Goal: Task Accomplishment & Management: Use online tool/utility

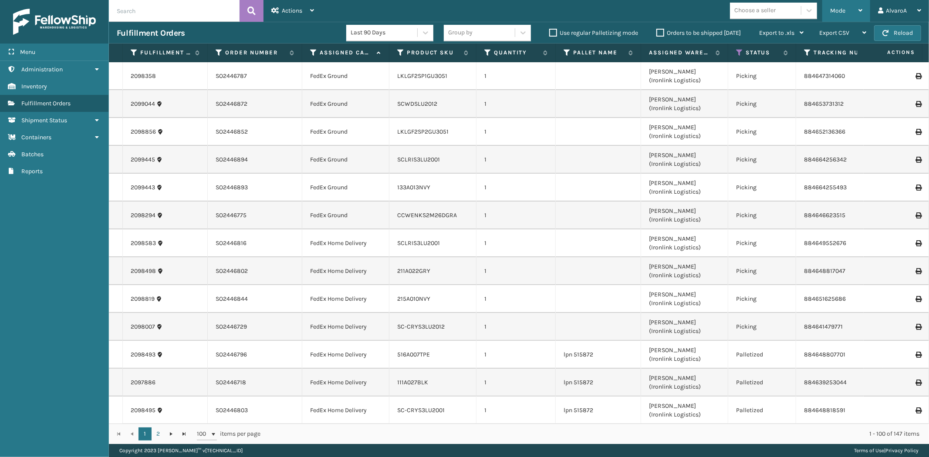
click at [846, 10] on div "Mode" at bounding box center [846, 11] width 32 height 22
click at [740, 50] on icon at bounding box center [739, 53] width 7 height 8
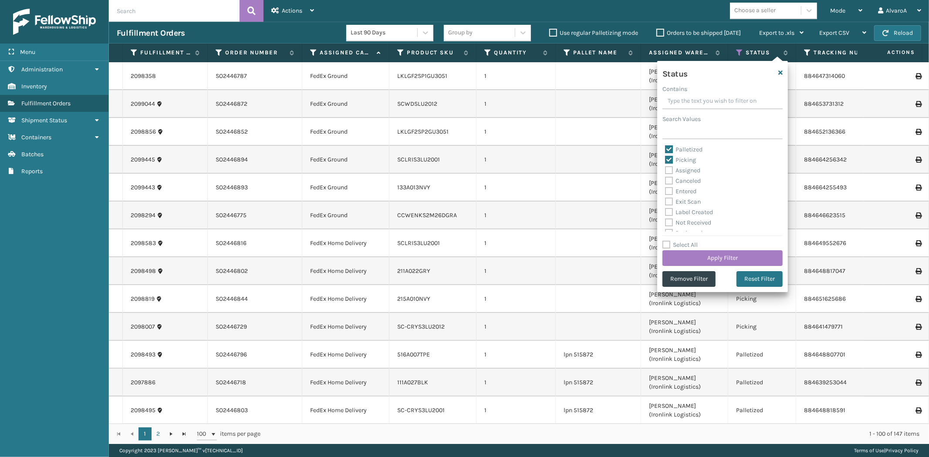
drag, startPoint x: 681, startPoint y: 149, endPoint x: 707, endPoint y: 206, distance: 62.3
click at [681, 149] on label "Palletized" at bounding box center [683, 149] width 37 height 7
click at [665, 149] on input "Palletized" at bounding box center [665, 148] width 0 height 6
checkbox input "false"
click at [708, 260] on button "Apply Filter" at bounding box center [722, 258] width 120 height 16
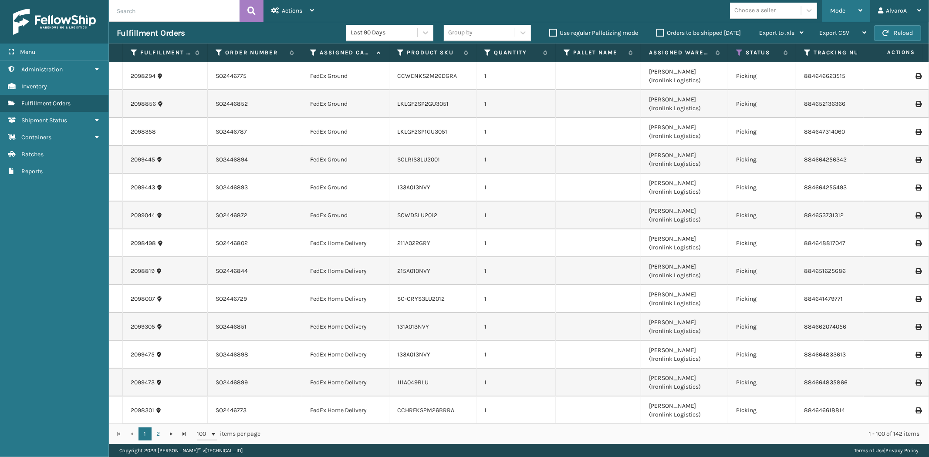
click at [836, 17] on div "Mode" at bounding box center [846, 11] width 32 height 22
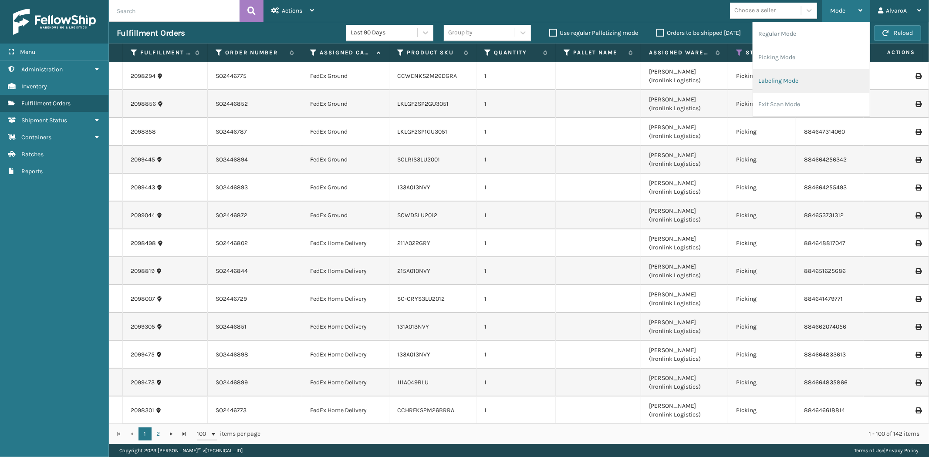
click at [797, 73] on li "Labeling Mode" at bounding box center [811, 81] width 117 height 24
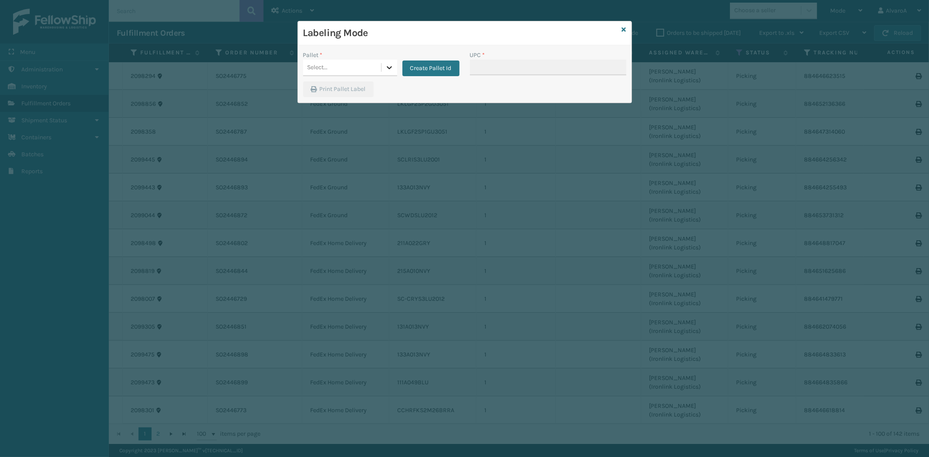
click at [390, 71] on icon at bounding box center [389, 67] width 9 height 9
click at [342, 120] on div "FDXG-KA1TV0B6H9" at bounding box center [350, 122] width 94 height 16
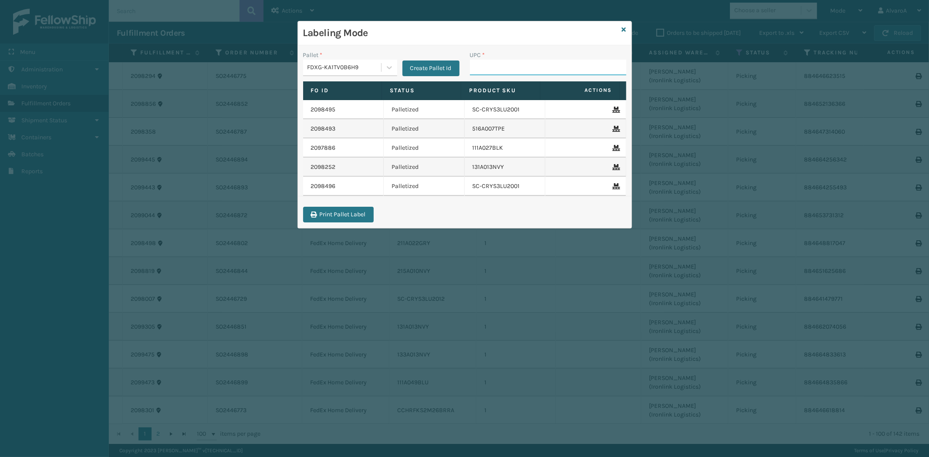
click at [484, 63] on input "UPC *" at bounding box center [548, 68] width 156 height 16
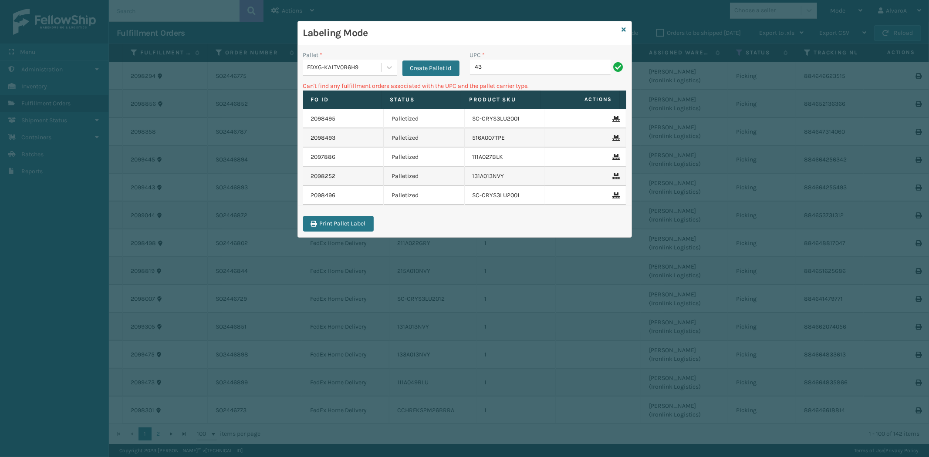
type input "4"
type input "ccwenks2m26dgra"
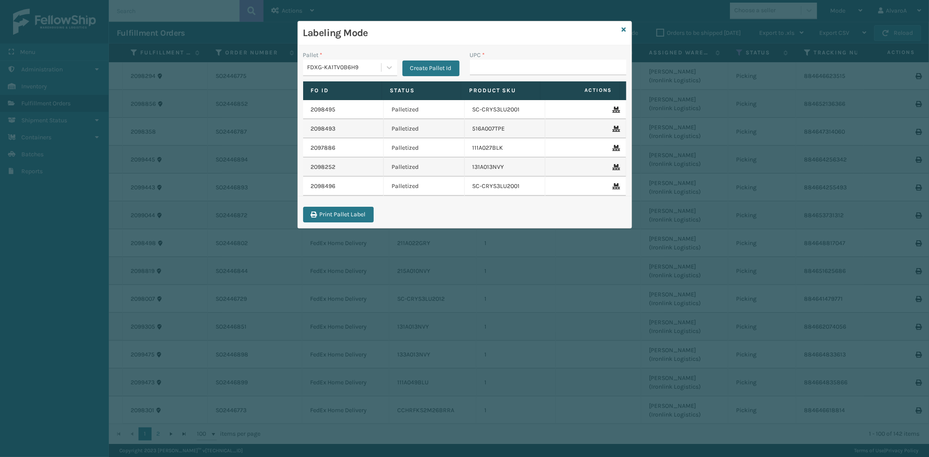
click at [702, 70] on div "Labeling Mode Pallet * FDXG-KA1TV0B6H9 Create Pallet Id UPC * Fo Id Status Prod…" at bounding box center [464, 228] width 929 height 457
